Goal: Information Seeking & Learning: Learn about a topic

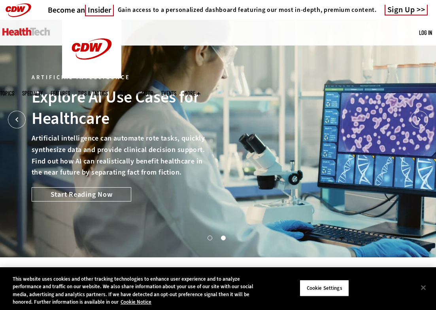
click at [14, 90] on span "Topics" at bounding box center [7, 93] width 14 height 6
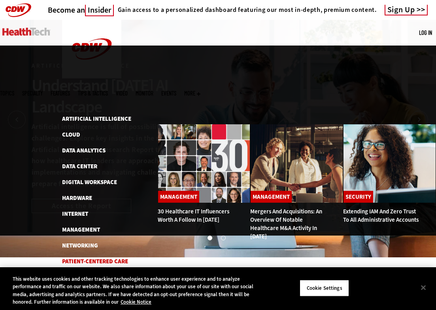
click at [91, 257] on link "Patient-Centered Care" at bounding box center [95, 261] width 66 height 8
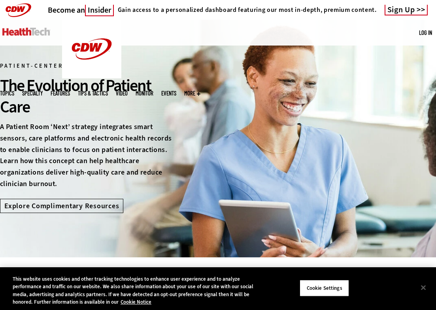
click at [14, 90] on span "Topics" at bounding box center [7, 93] width 14 height 6
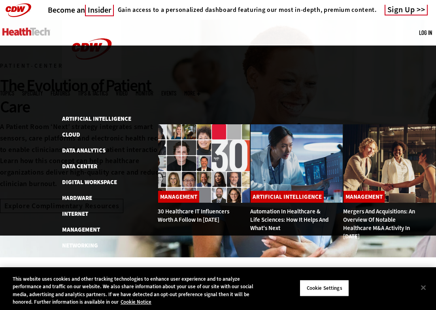
click at [73, 273] on link "Security" at bounding box center [75, 277] width 26 height 8
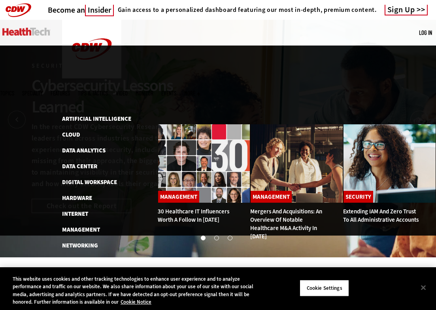
click at [14, 90] on span "Topics" at bounding box center [7, 93] width 14 height 6
click at [78, 289] on link "Software" at bounding box center [76, 293] width 28 height 8
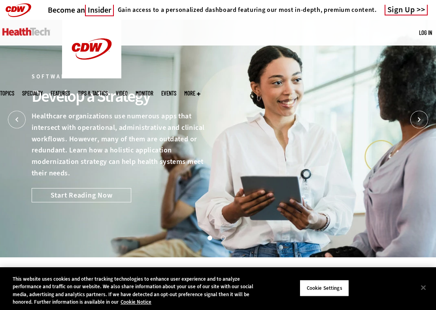
click at [43, 90] on span "Specialty" at bounding box center [32, 93] width 21 height 6
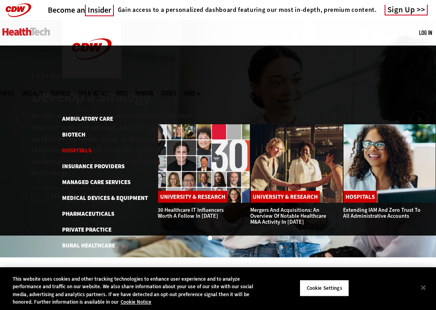
click at [72, 146] on link "Hospitals" at bounding box center [76, 150] width 29 height 8
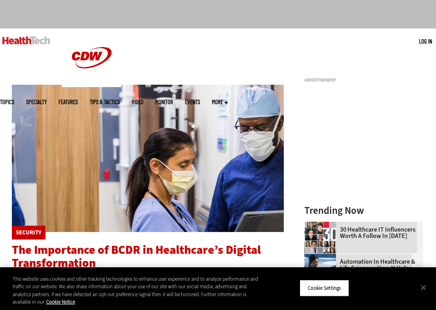
scroll to position [42, 0]
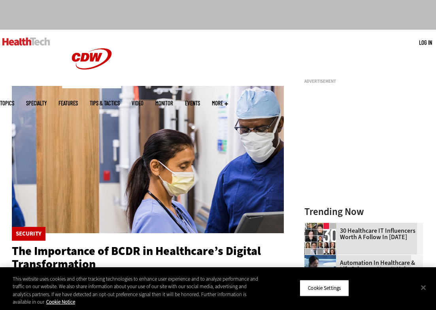
click at [78, 100] on link "Features" at bounding box center [68, 103] width 19 height 6
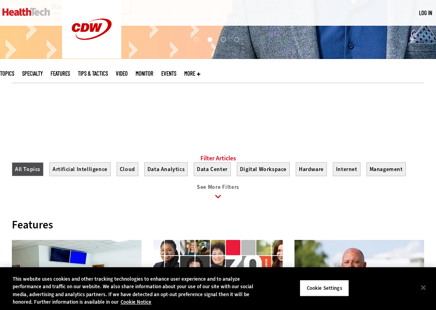
scroll to position [198, 0]
click at [138, 176] on ul "All Topics Artificial Intelligence Cloud Data Analytics Data Center Digital Wor…" at bounding box center [218, 182] width 412 height 40
click at [121, 176] on button "Cloud" at bounding box center [128, 169] width 22 height 14
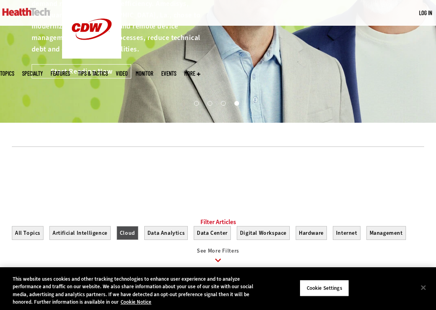
scroll to position [132, 0]
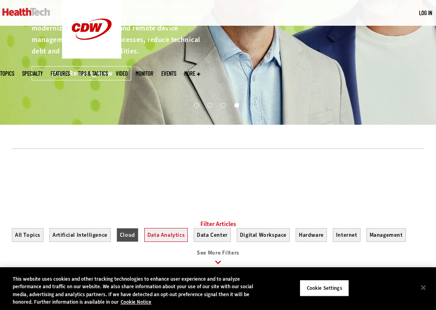
click at [167, 241] on button "Data Analytics" at bounding box center [166, 235] width 44 height 14
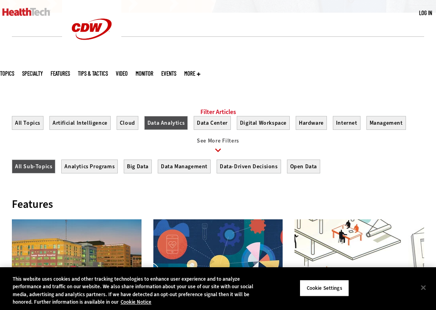
scroll to position [244, 0]
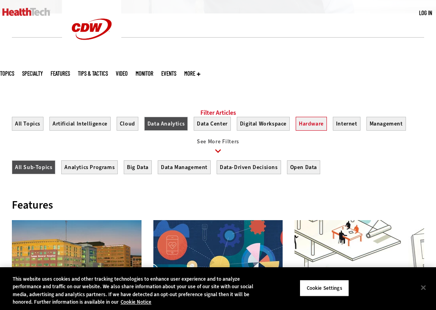
click at [312, 130] on button "Hardware" at bounding box center [311, 124] width 31 height 14
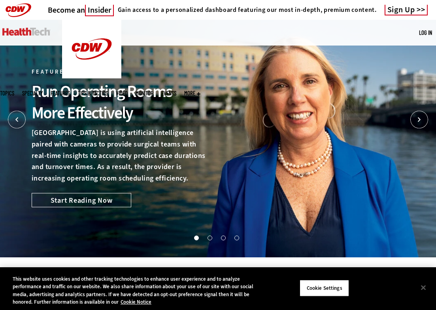
click at [14, 90] on span "Topics" at bounding box center [7, 93] width 14 height 6
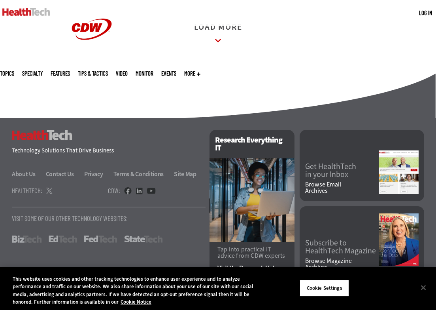
scroll to position [1177, 0]
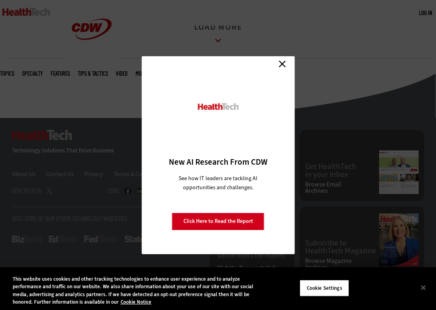
click at [285, 62] on link "Close" at bounding box center [282, 64] width 12 height 12
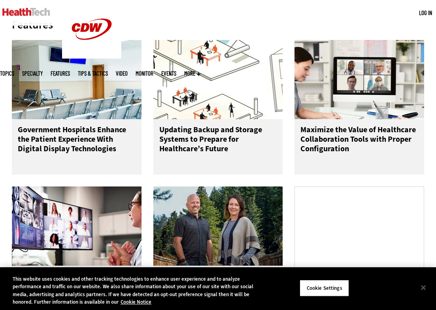
scroll to position [392, 0]
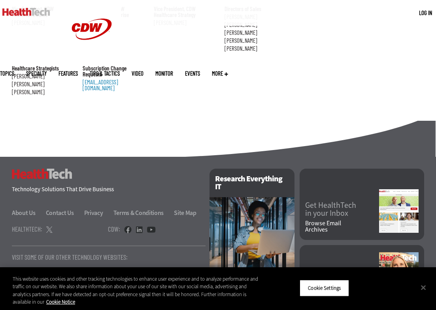
scroll to position [953, 0]
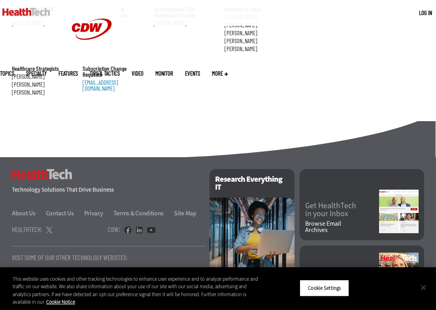
click at [422, 290] on button "Close" at bounding box center [423, 286] width 17 height 17
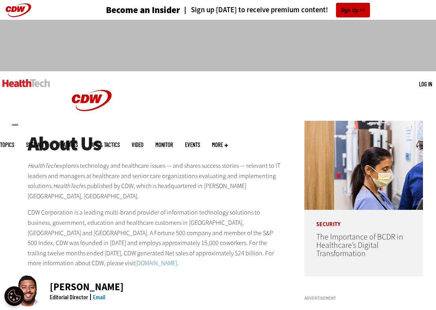
scroll to position [0, 0]
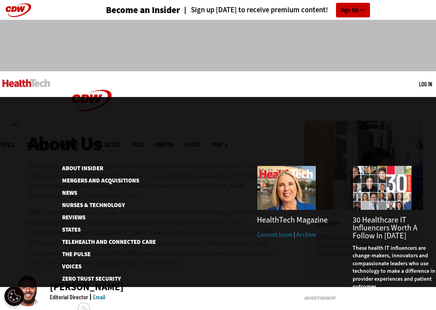
click at [228, 142] on span "More" at bounding box center [220, 145] width 16 height 6
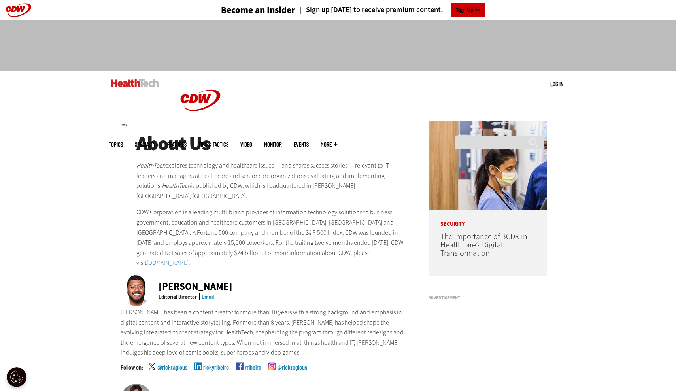
click at [145, 83] on img at bounding box center [135, 83] width 48 height 8
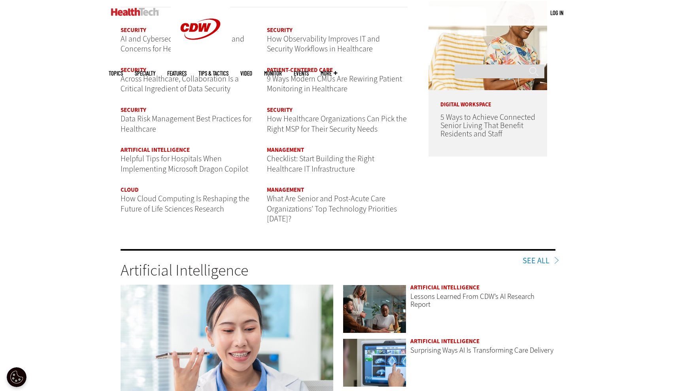
scroll to position [999, 0]
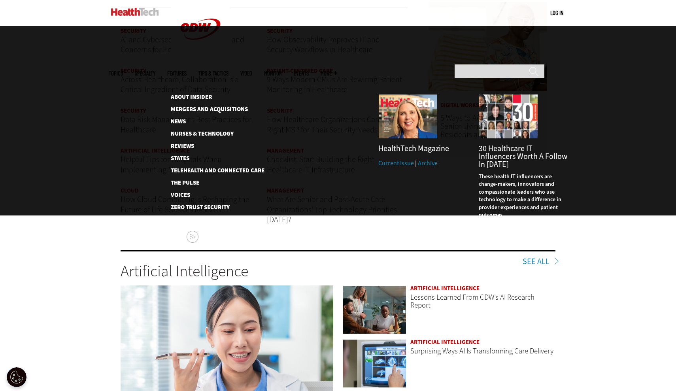
click at [337, 70] on span "More" at bounding box center [329, 73] width 17 height 6
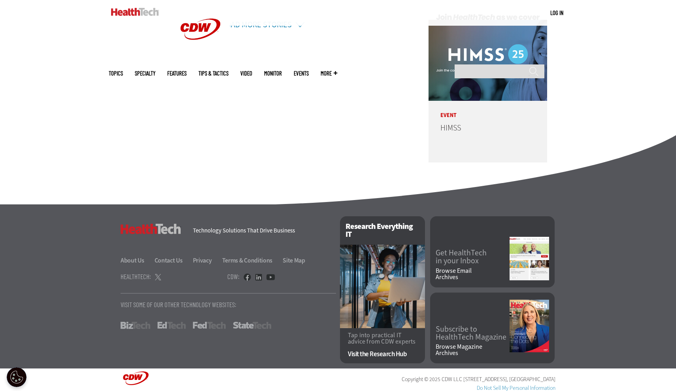
scroll to position [1930, 0]
click at [138, 258] on link "About Us" at bounding box center [137, 261] width 33 height 8
